Goal: Find contact information: Find contact information

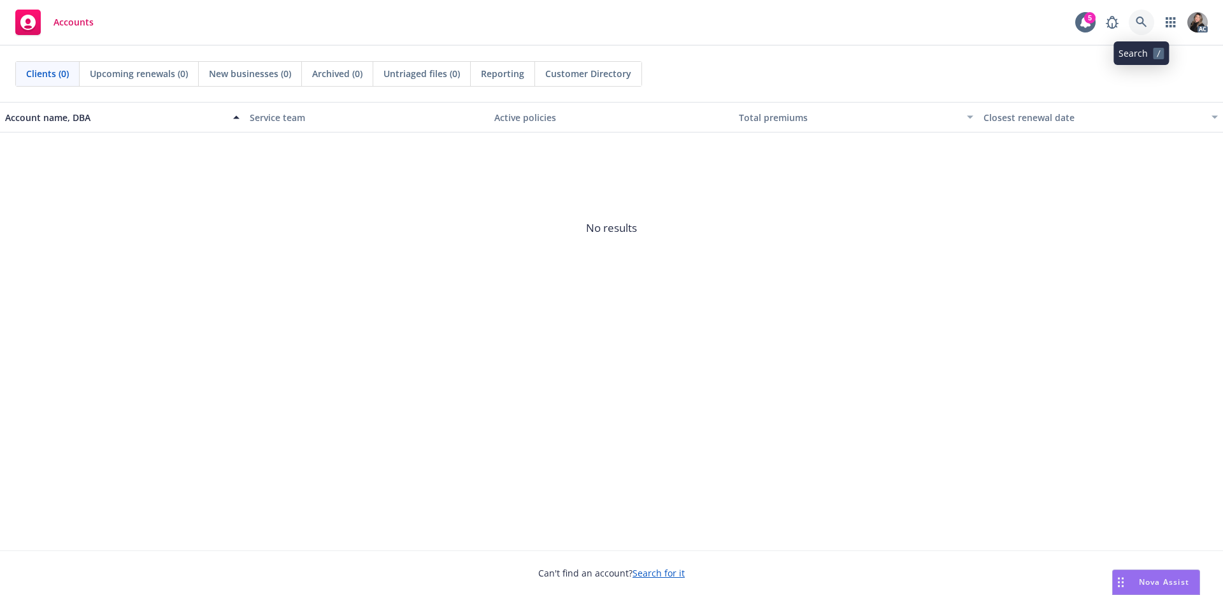
click at [1145, 22] on icon at bounding box center [1140, 22] width 11 height 11
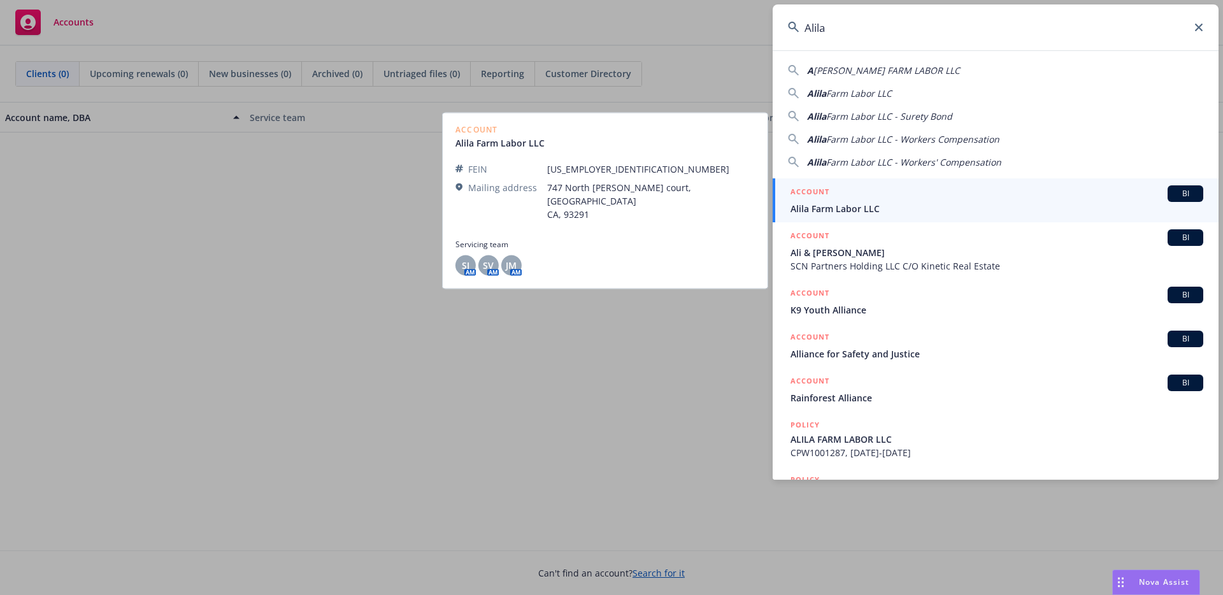
type input "Alila"
click at [871, 194] on div "ACCOUNT BI" at bounding box center [996, 193] width 413 height 17
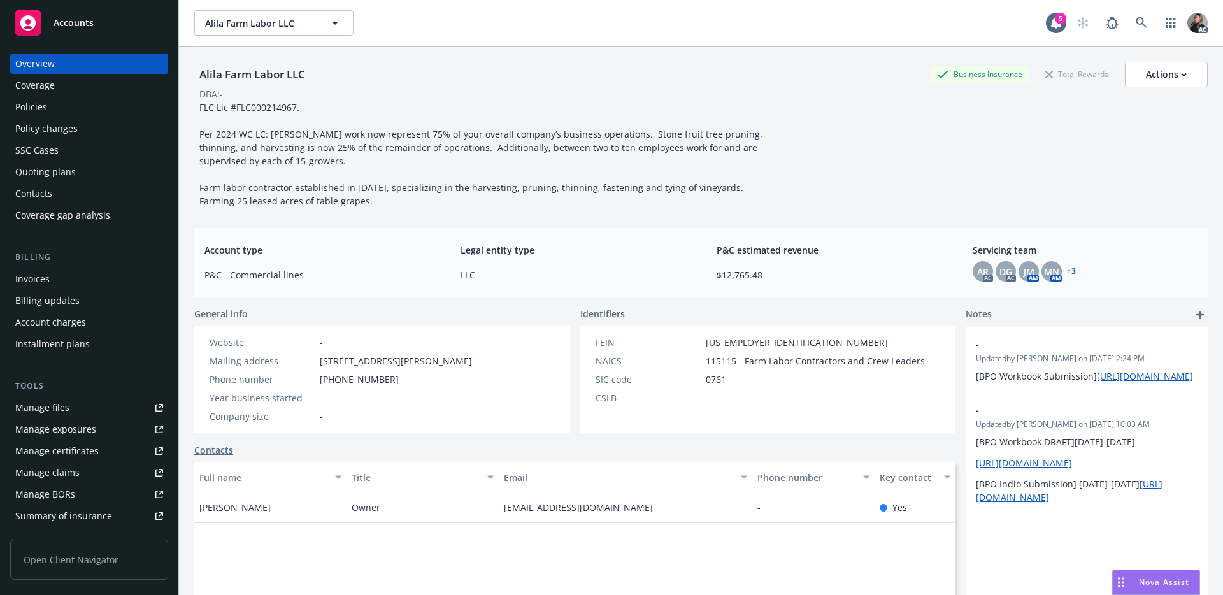
scroll to position [26, 0]
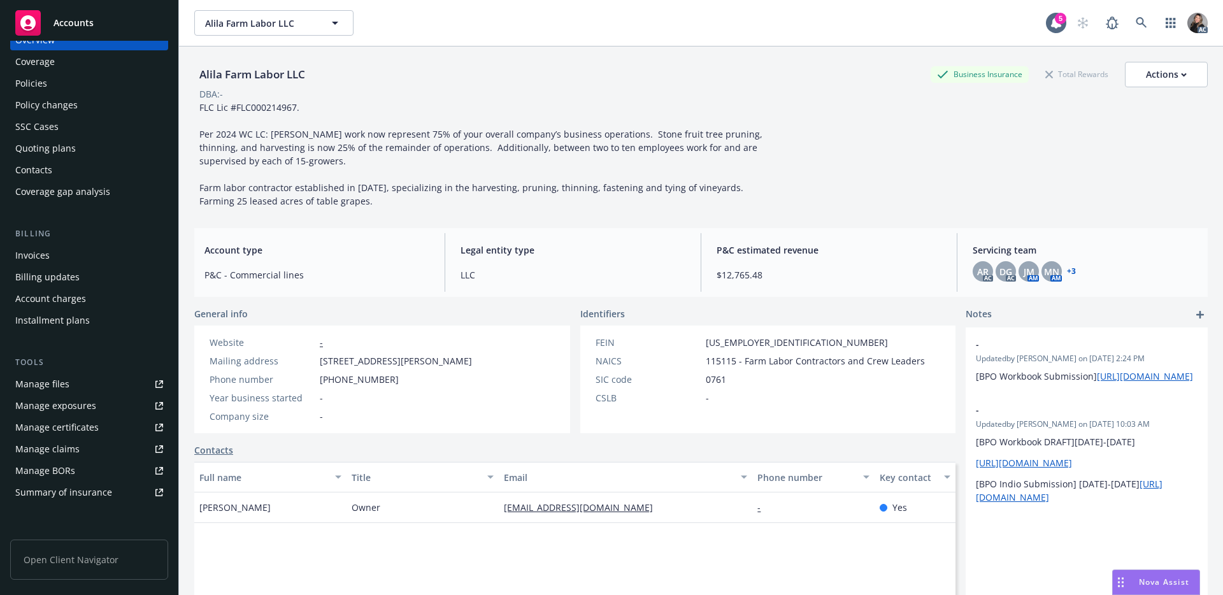
click at [68, 450] on div "Manage claims" at bounding box center [47, 449] width 64 height 20
click at [96, 174] on div "Contacts" at bounding box center [89, 170] width 148 height 20
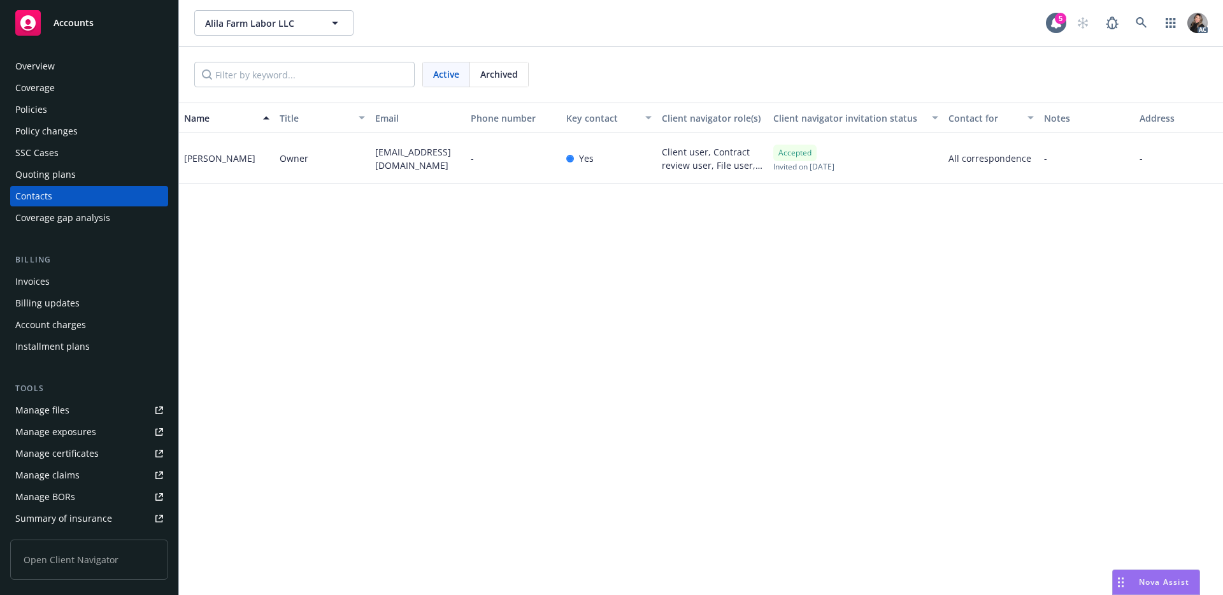
click at [579, 294] on div "Name Title Email Phone number Key contact Client navigator role(s) Client navig…" at bounding box center [701, 349] width 1044 height 492
